Goal: Find specific page/section: Find specific page/section

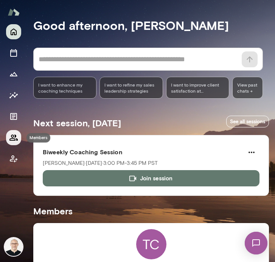
click at [13, 136] on icon "Members" at bounding box center [13, 138] width 8 height 6
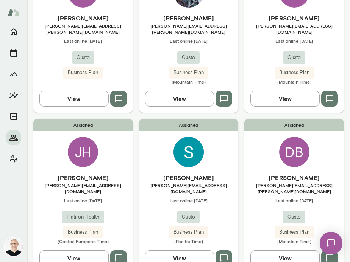
scroll to position [298, 0]
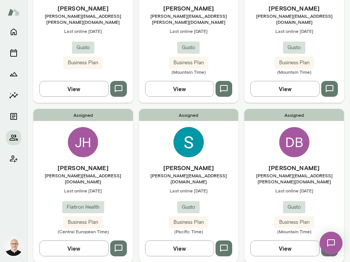
click at [262, 241] on button "View" at bounding box center [284, 249] width 69 height 16
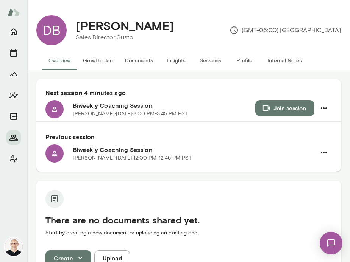
scroll to position [15, 0]
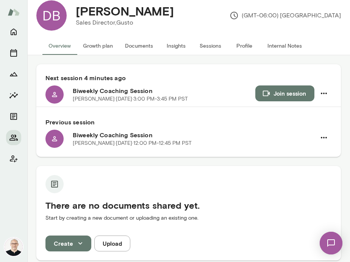
click at [246, 45] on button "Profile" at bounding box center [244, 46] width 34 height 18
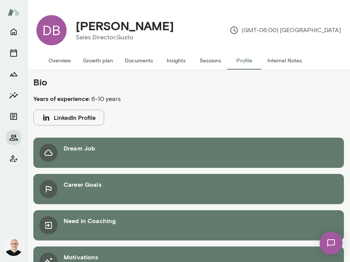
click at [262, 61] on button "Internal Notes" at bounding box center [284, 60] width 47 height 18
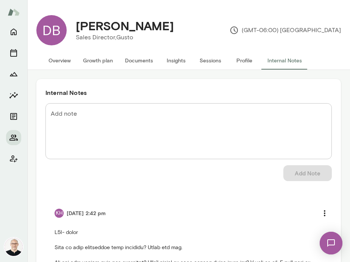
click at [248, 61] on button "Profile" at bounding box center [244, 60] width 34 height 18
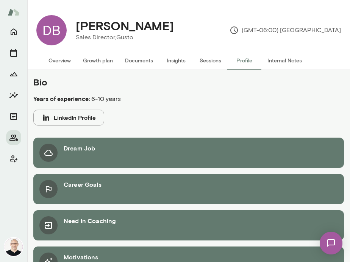
click at [262, 59] on button "Internal Notes" at bounding box center [284, 60] width 47 height 18
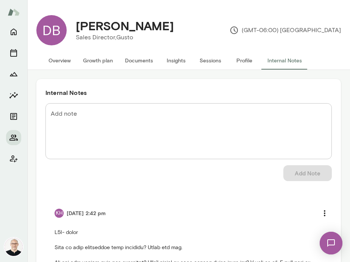
click at [60, 62] on button "Overview" at bounding box center [59, 60] width 34 height 18
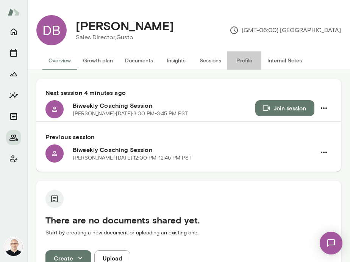
click at [246, 62] on button "Profile" at bounding box center [244, 60] width 34 height 18
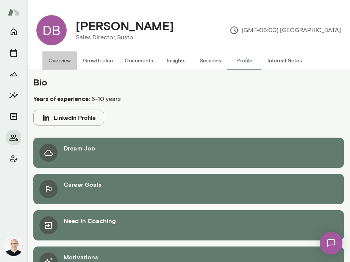
click at [59, 61] on button "Overview" at bounding box center [59, 60] width 34 height 18
